Goal: Find specific page/section: Find specific page/section

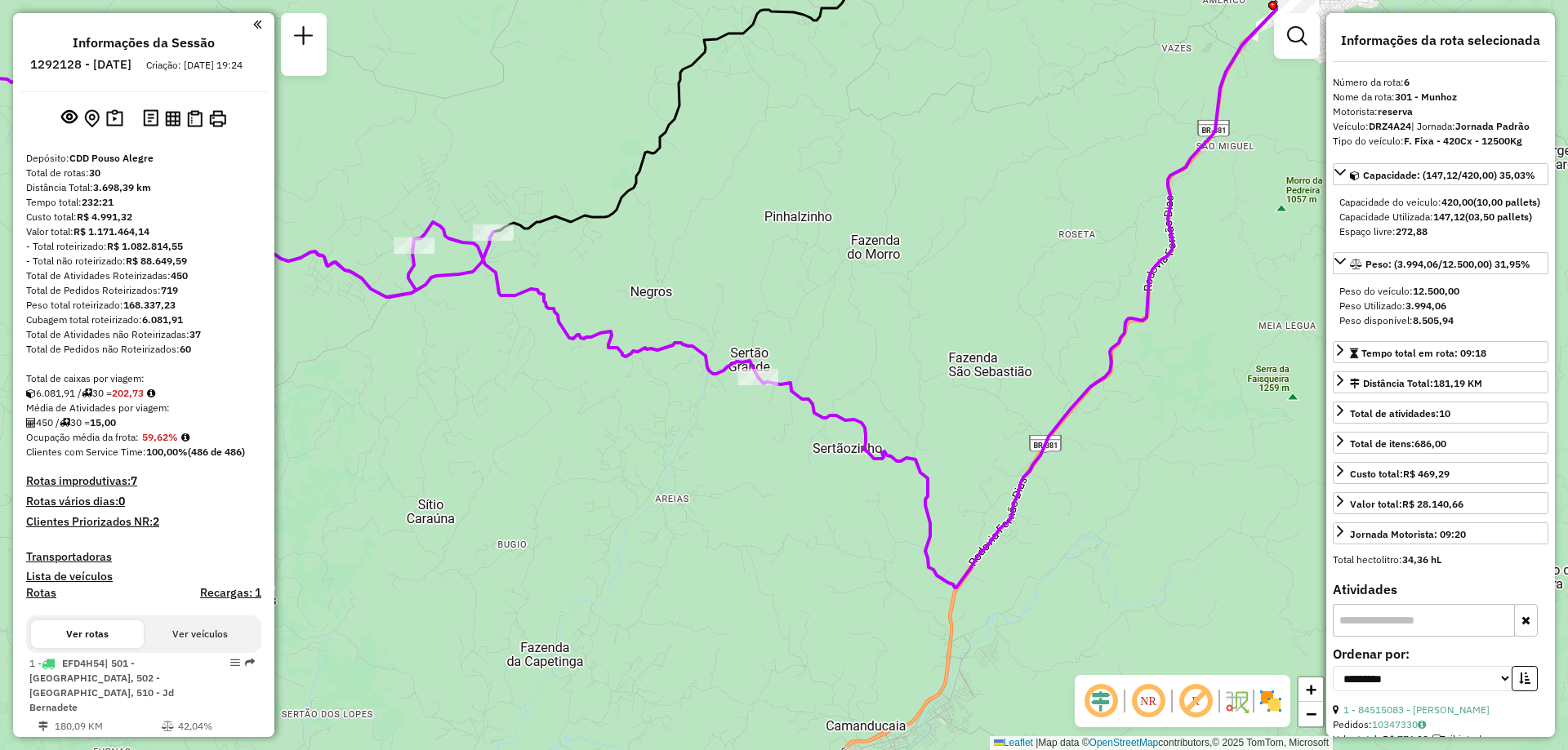
select select "**********"
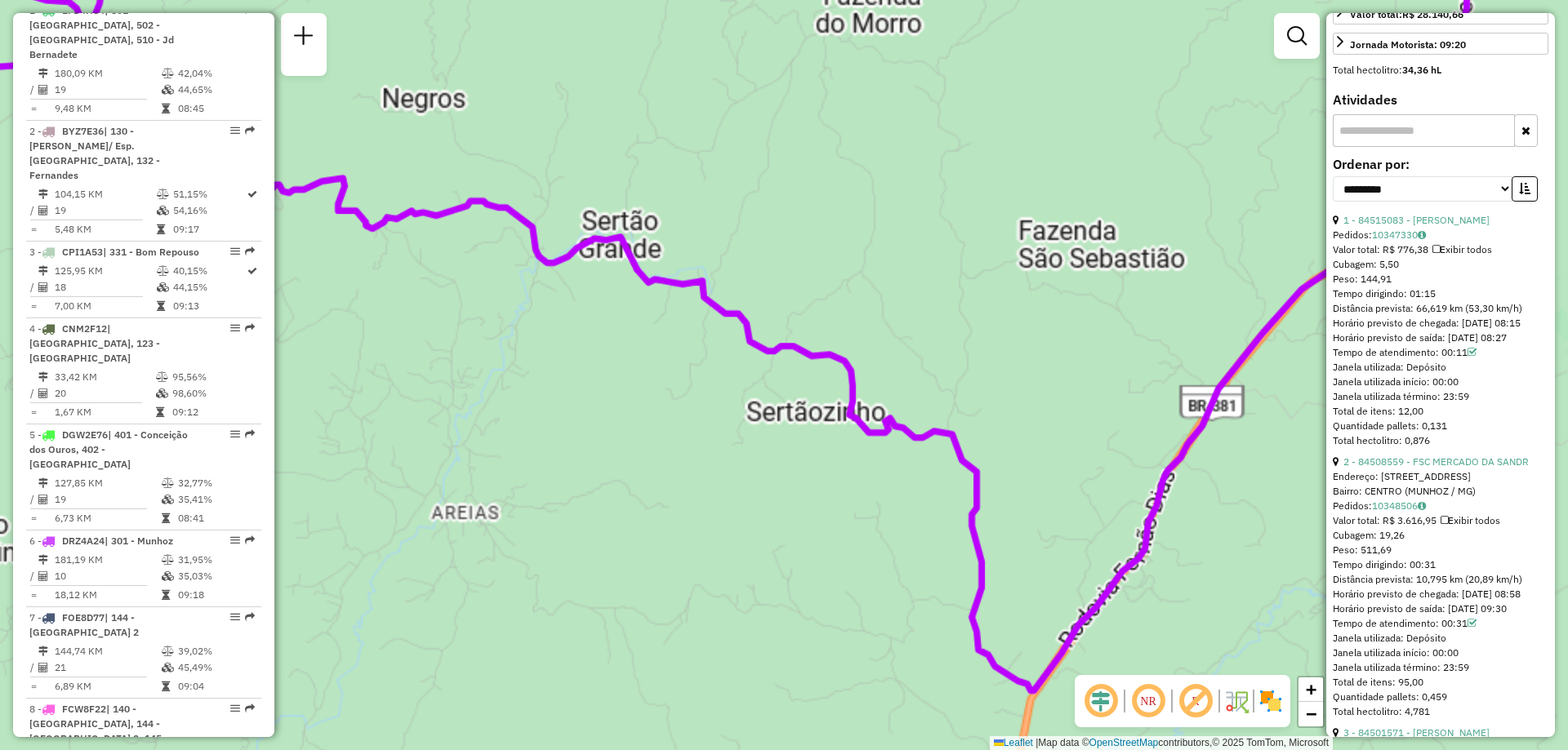
click at [803, 404] on div "Janela de atendimento Grade de atendimento Capacidade Transportadoras Veículos …" at bounding box center [784, 375] width 1568 height 750
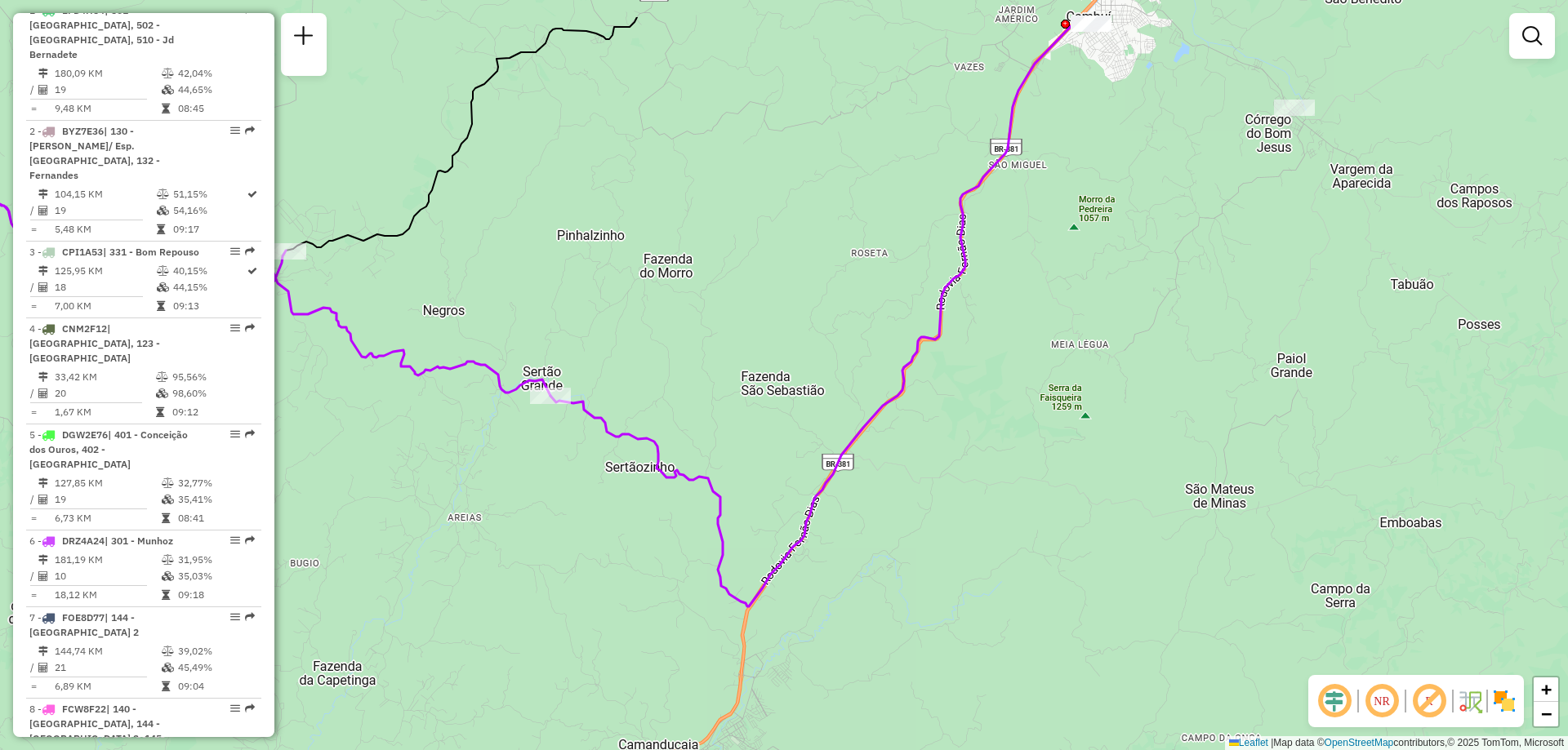
drag, startPoint x: 903, startPoint y: 446, endPoint x: 887, endPoint y: 538, distance: 93.4
click at [887, 538] on div "Janela de atendimento Grade de atendimento Capacidade Transportadoras Veículos …" at bounding box center [784, 375] width 1568 height 750
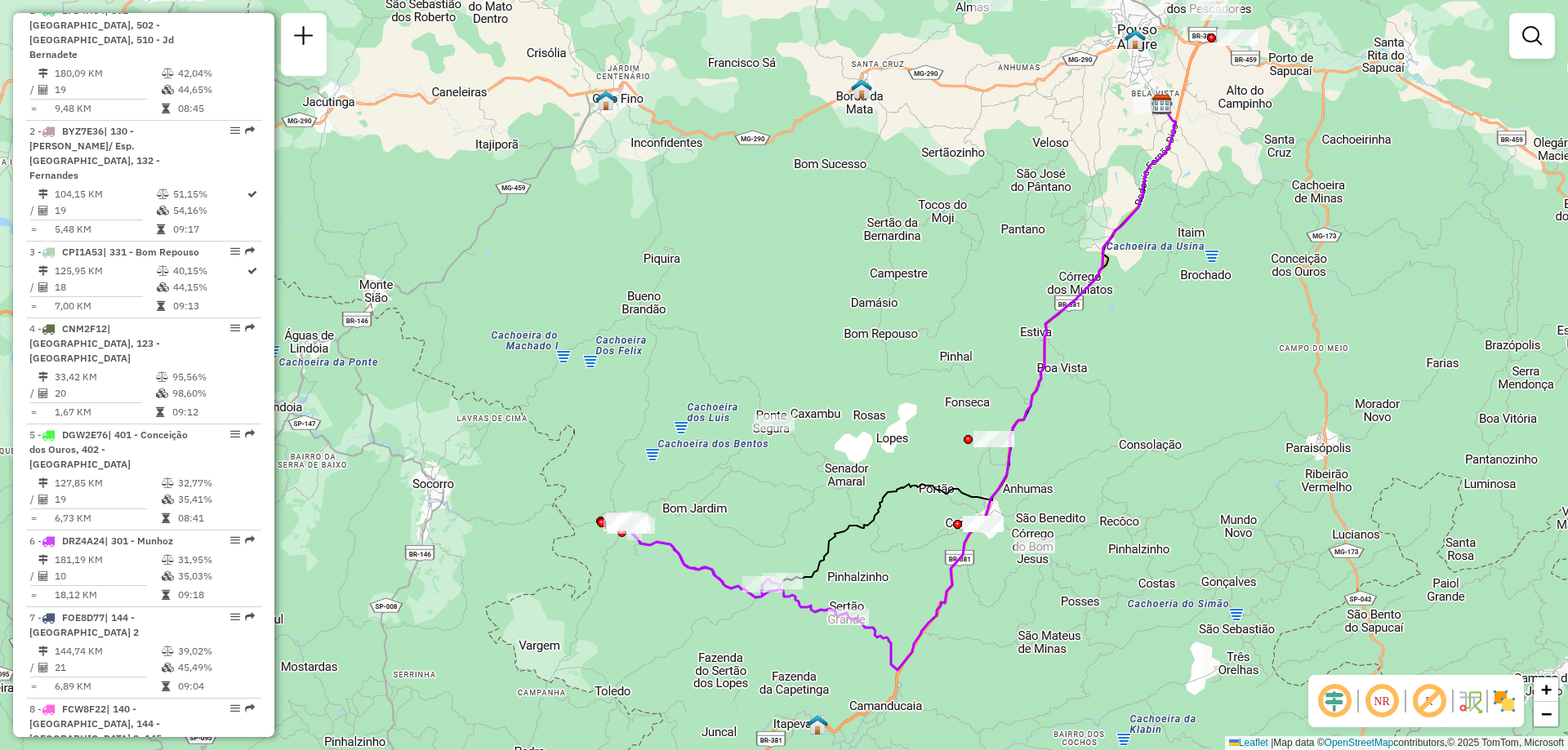
drag, startPoint x: 753, startPoint y: 413, endPoint x: 871, endPoint y: 587, distance: 210.2
click at [871, 587] on div "Janela de atendimento Grade de atendimento Capacidade Transportadoras Veículos …" at bounding box center [784, 375] width 1568 height 750
